Goal: Information Seeking & Learning: Learn about a topic

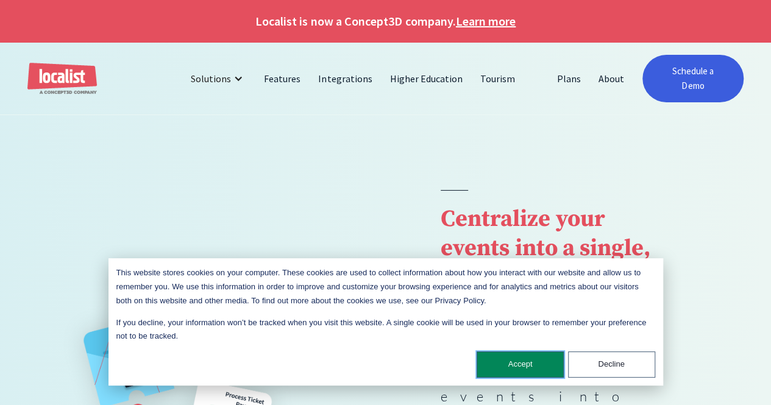
click at [539, 370] on button "Accept" at bounding box center [520, 365] width 87 height 26
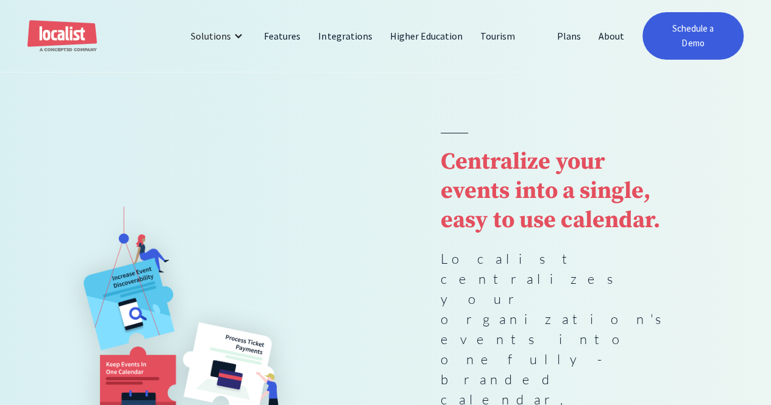
scroll to position [55, 0]
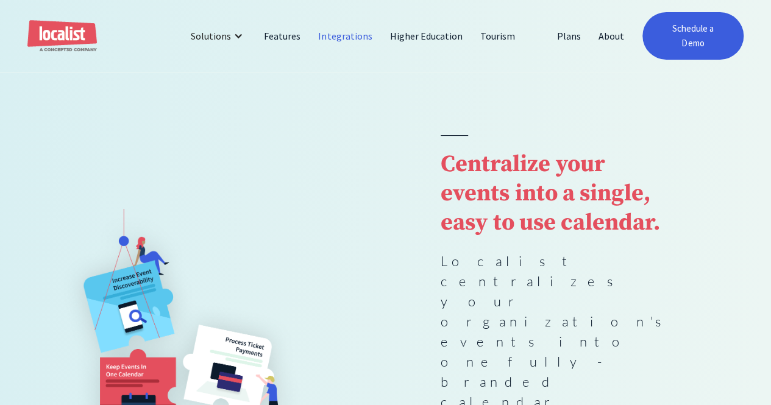
click at [333, 28] on link "Integrations" at bounding box center [345, 35] width 71 height 29
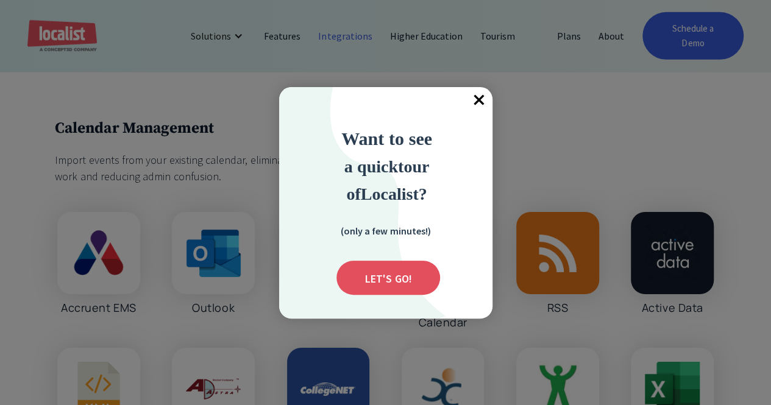
scroll to position [1925, 0]
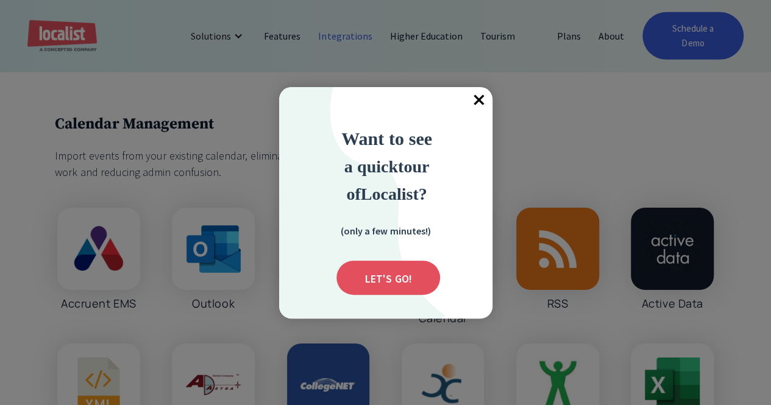
click at [480, 101] on span "×" at bounding box center [479, 100] width 27 height 27
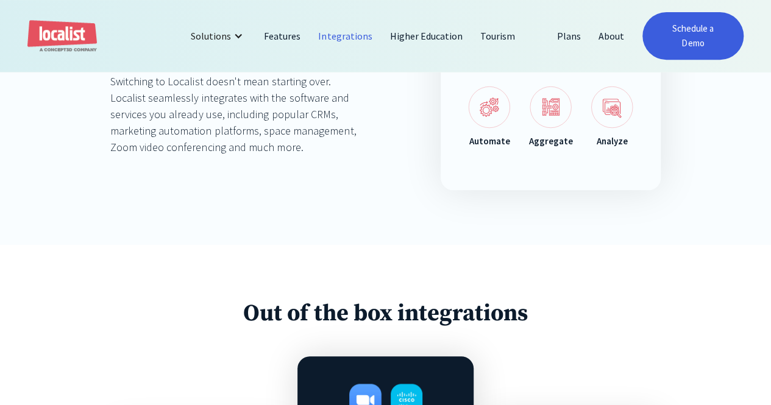
scroll to position [0, 0]
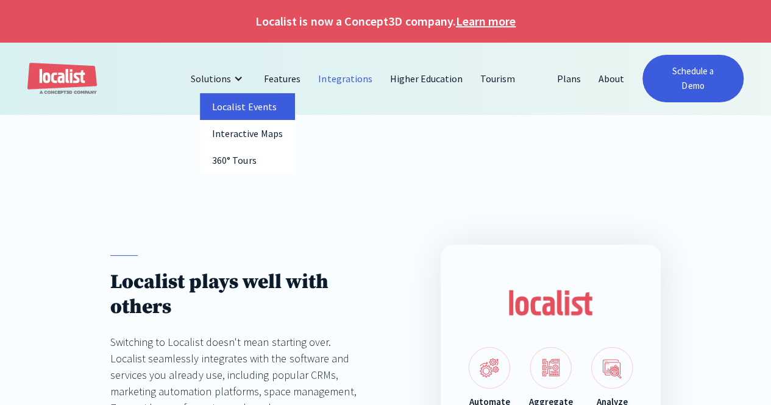
click at [240, 108] on link "Localist Events" at bounding box center [247, 106] width 95 height 27
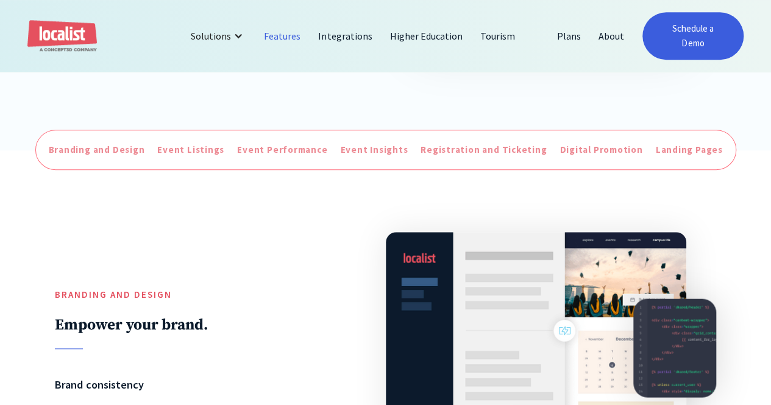
scroll to position [404, 0]
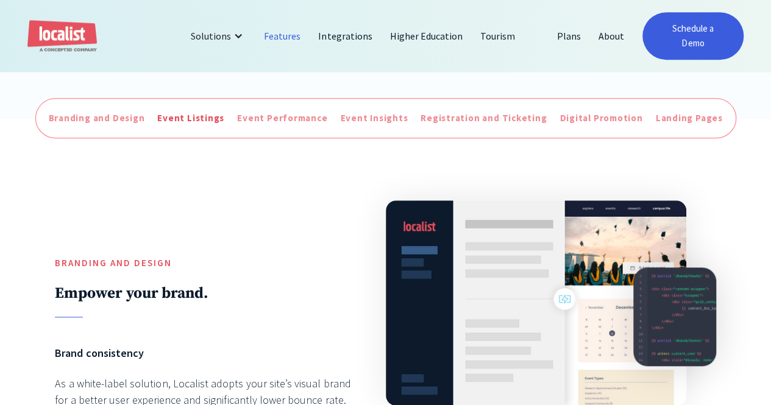
click at [188, 112] on div "Event Listings" at bounding box center [190, 119] width 67 height 14
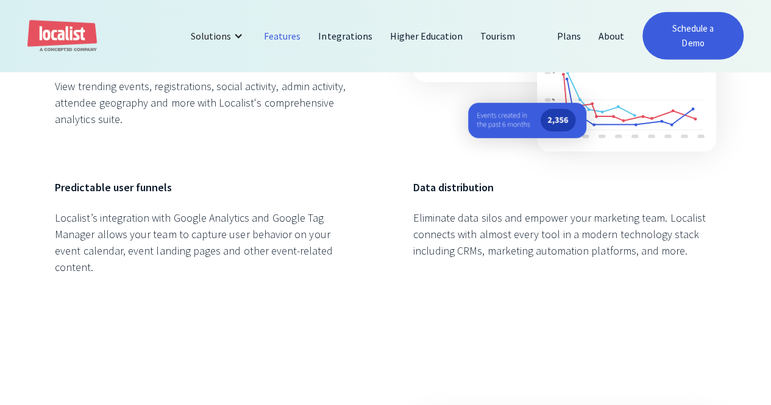
scroll to position [56, 0]
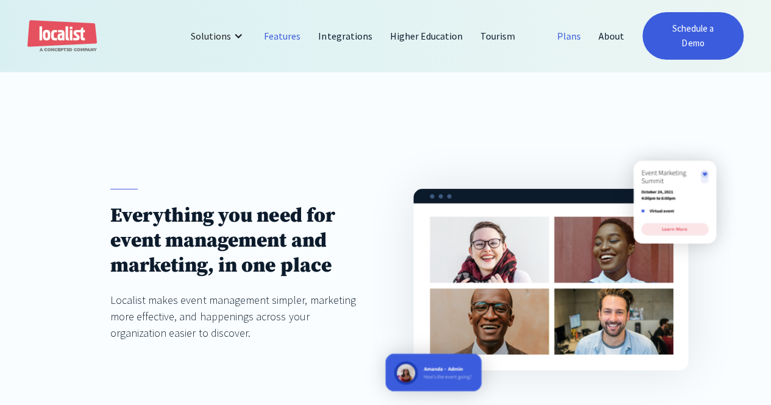
click at [571, 32] on link "Plans" at bounding box center [568, 35] width 41 height 29
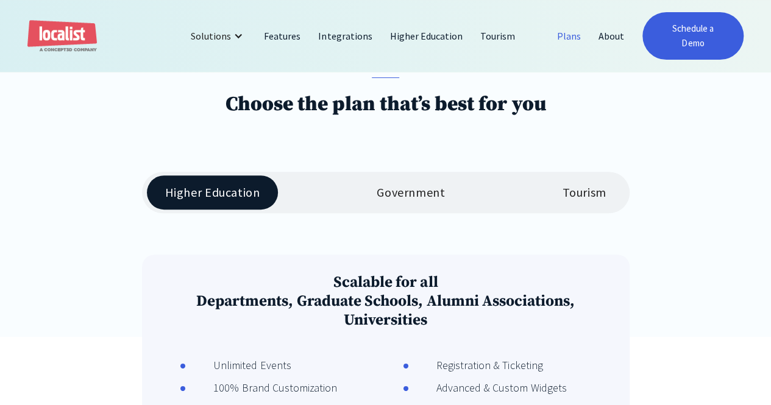
scroll to position [169, 0]
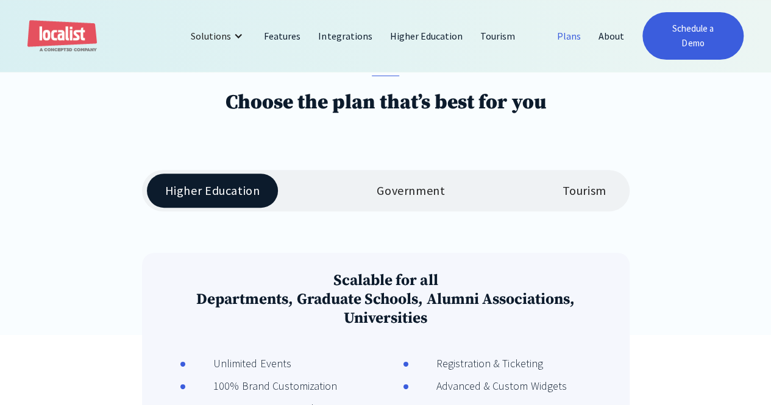
click at [397, 183] on div "Government" at bounding box center [411, 190] width 68 height 15
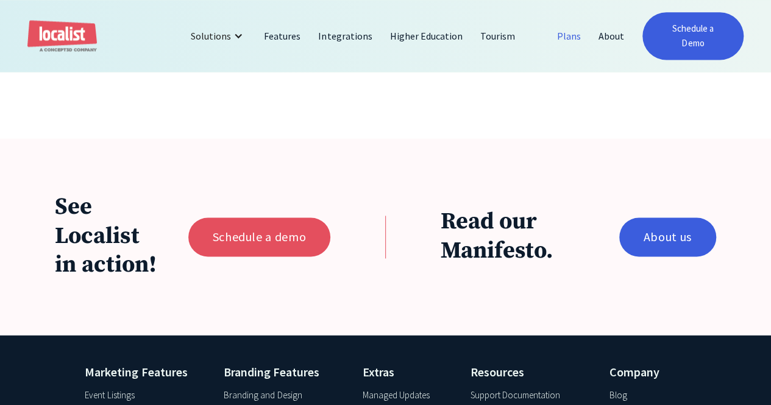
scroll to position [276, 0]
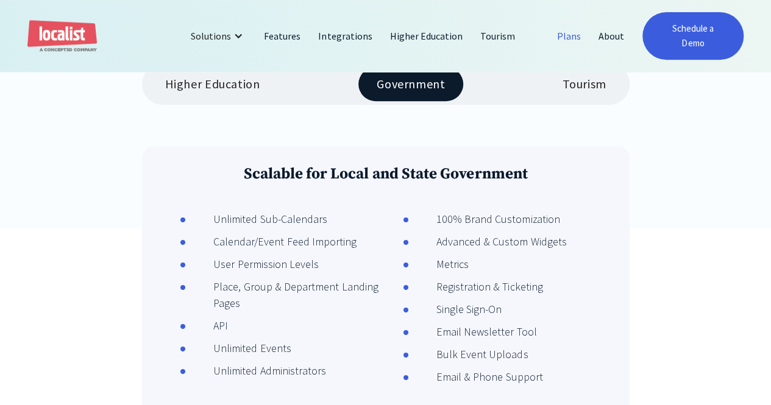
click at [577, 77] on div "Tourism" at bounding box center [584, 84] width 44 height 15
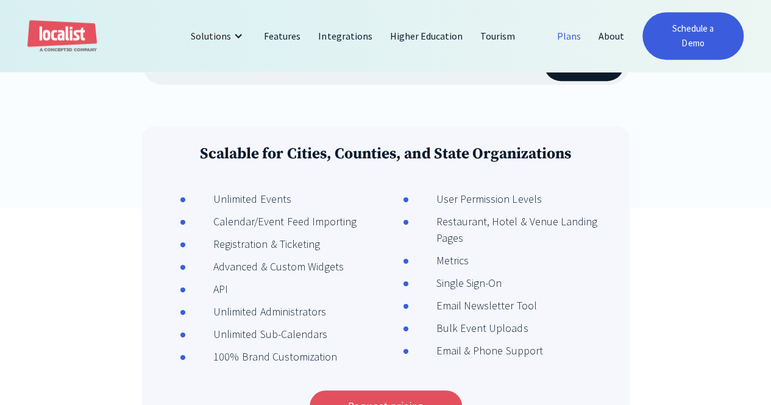
scroll to position [1, 0]
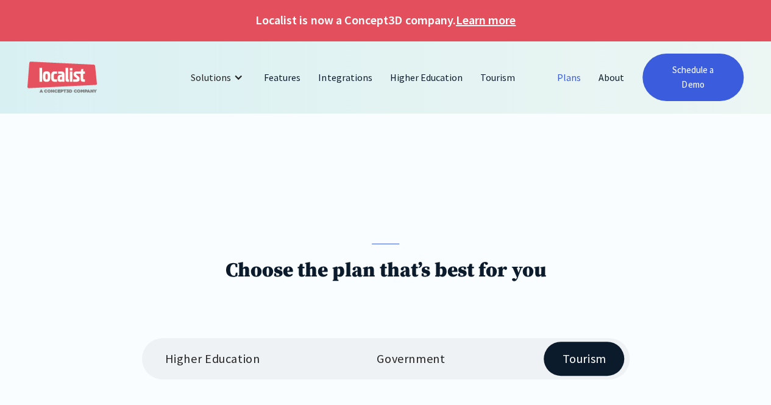
click at [408, 352] on div "Government" at bounding box center [411, 359] width 68 height 15
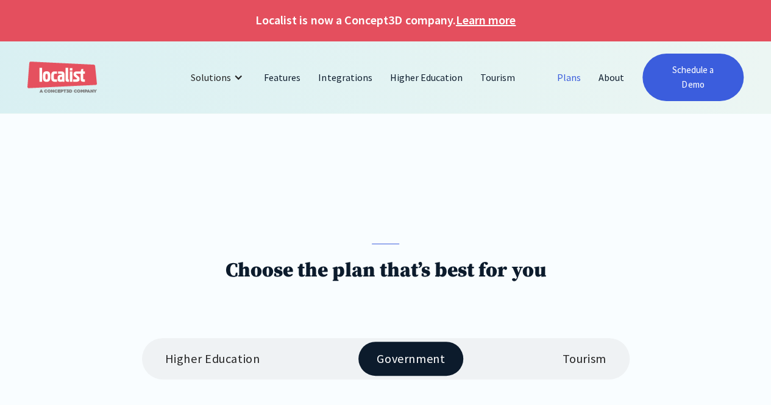
click at [224, 354] on link "Higher Education" at bounding box center [213, 359] width 132 height 34
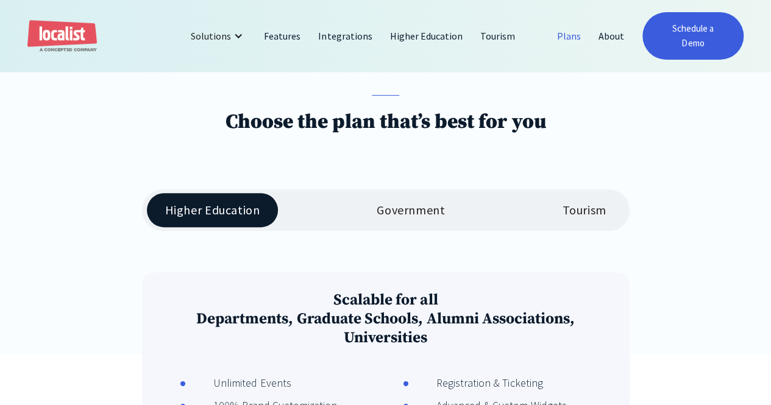
scroll to position [0, 0]
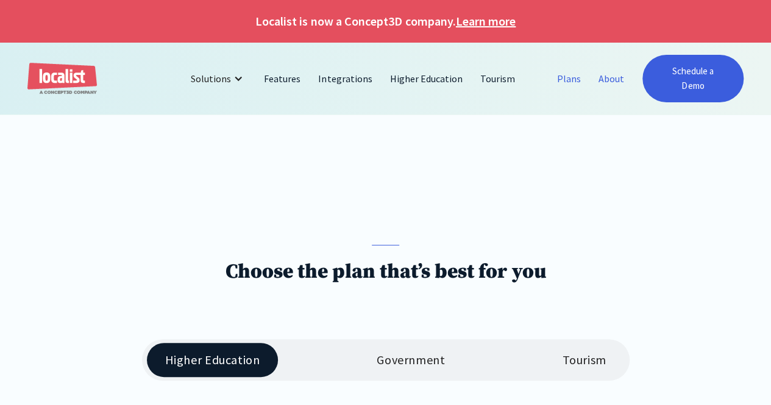
click at [599, 74] on link "About" at bounding box center [611, 78] width 43 height 29
